Goal: Find specific page/section: Find specific page/section

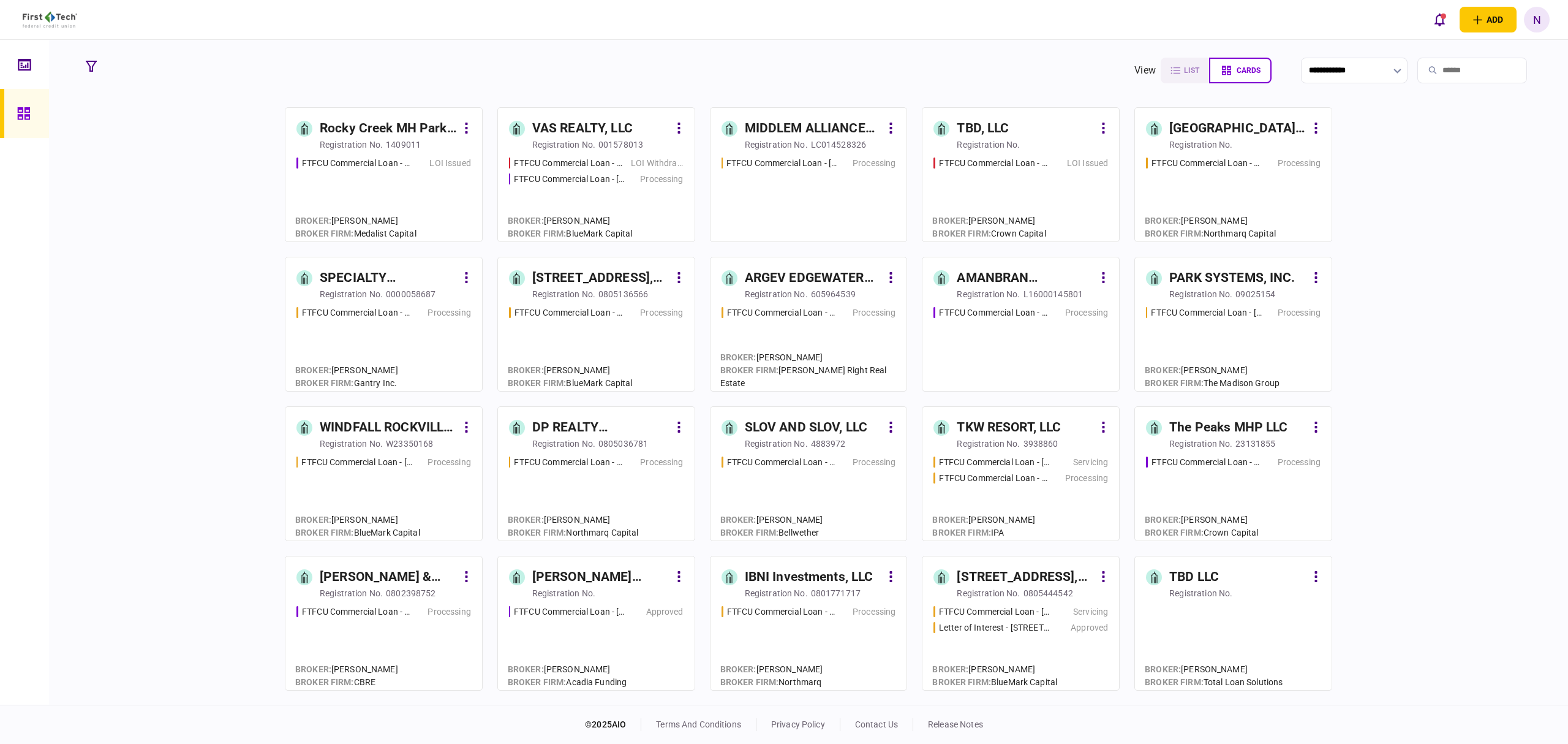
click at [419, 130] on div "Rocky Creek MH Park LLC" at bounding box center [388, 128] width 137 height 20
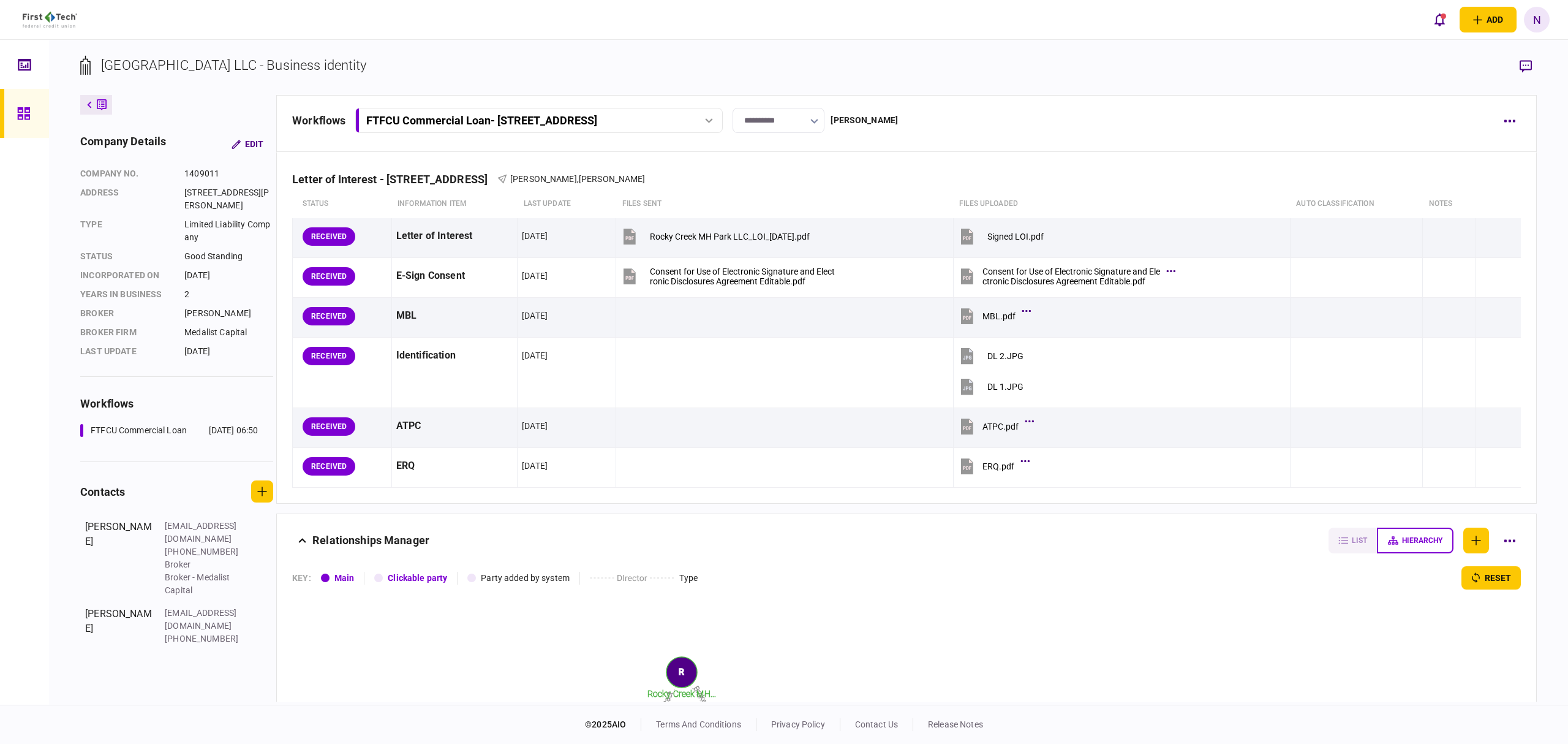
click at [30, 110] on div at bounding box center [27, 113] width 20 height 49
